Goal: Book appointment/travel/reservation

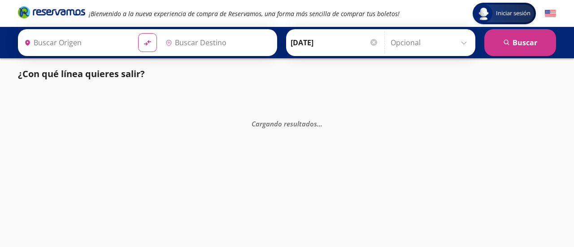
type input "[GEOGRAPHIC_DATA], [GEOGRAPHIC_DATA]"
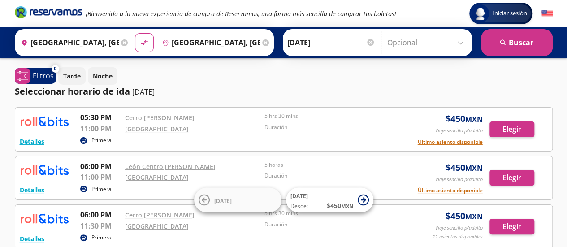
click at [454, 48] on input "Opcional" at bounding box center [427, 42] width 80 height 22
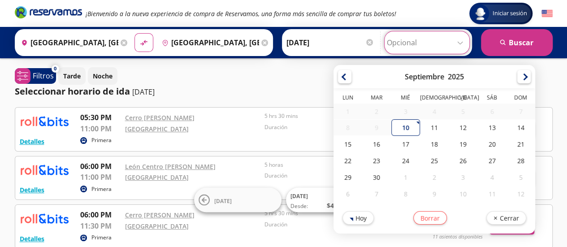
click at [454, 48] on input "Opcional" at bounding box center [427, 42] width 80 height 22
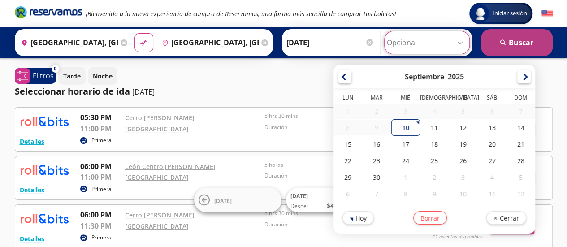
click at [511, 47] on button "search [GEOGRAPHIC_DATA]" at bounding box center [517, 42] width 72 height 27
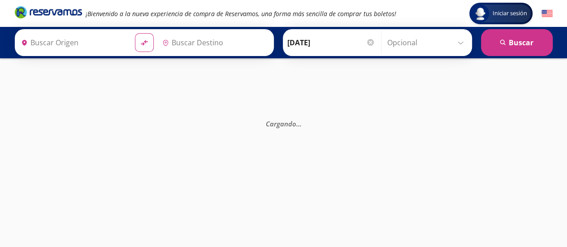
type input "[GEOGRAPHIC_DATA], [GEOGRAPHIC_DATA]"
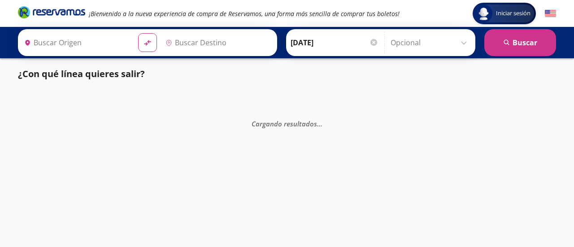
type input "[GEOGRAPHIC_DATA], [GEOGRAPHIC_DATA]"
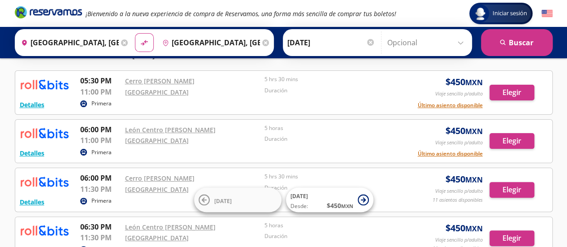
scroll to position [36, 0]
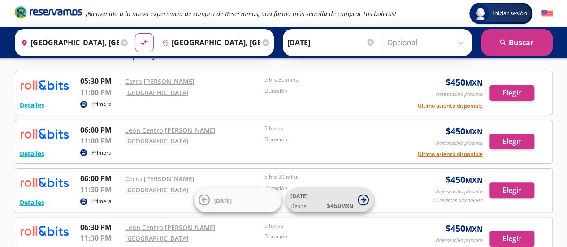
click at [362, 192] on button "[DATE] Desde: $ 450 MXN" at bounding box center [329, 200] width 87 height 25
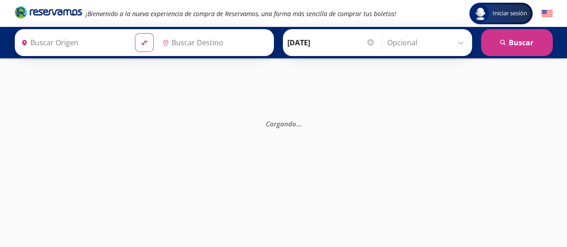
type input "[GEOGRAPHIC_DATA], [GEOGRAPHIC_DATA]"
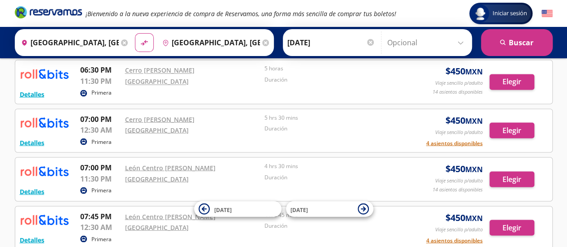
scroll to position [815, 0]
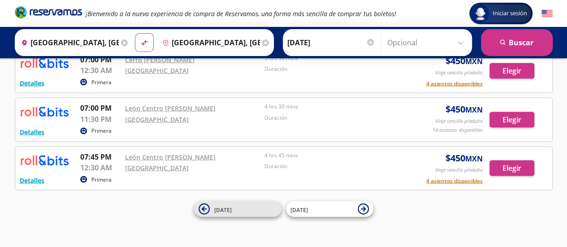
click at [207, 212] on icon at bounding box center [204, 208] width 11 height 11
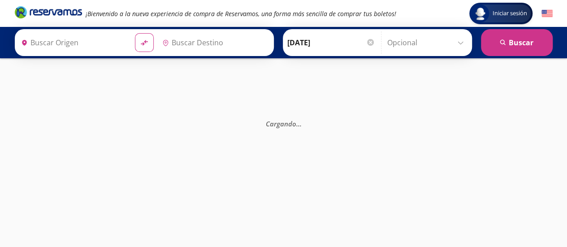
type input "[GEOGRAPHIC_DATA], [GEOGRAPHIC_DATA]"
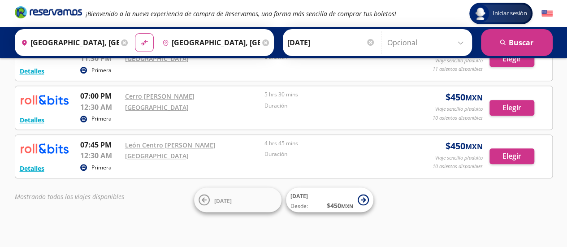
scroll to position [217, 0]
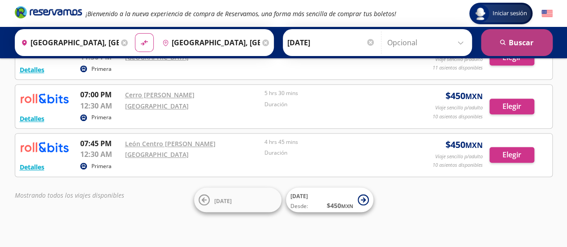
click at [500, 46] on icon "search" at bounding box center [503, 42] width 7 height 7
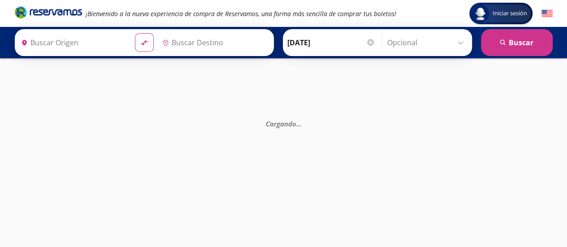
type input "[GEOGRAPHIC_DATA], [GEOGRAPHIC_DATA]"
